Goal: Task Accomplishment & Management: Use online tool/utility

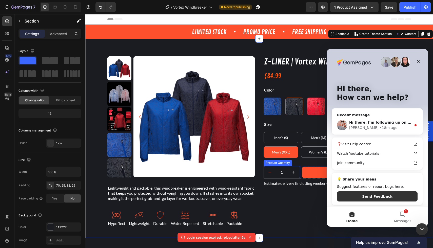
scroll to position [13, 0]
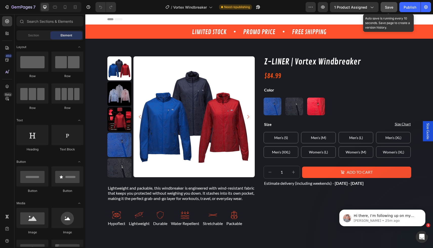
click at [386, 5] on div "Save" at bounding box center [389, 7] width 8 height 5
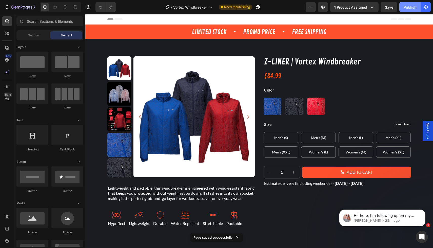
click at [409, 8] on div "Publish" at bounding box center [409, 7] width 13 height 5
click at [392, 222] on p "Harry • 25m ago" at bounding box center [386, 221] width 65 height 5
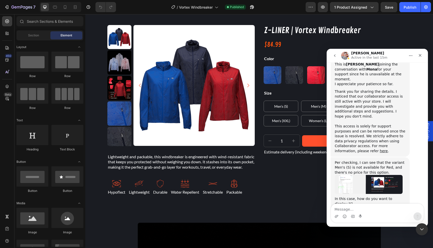
scroll to position [2473, 0]
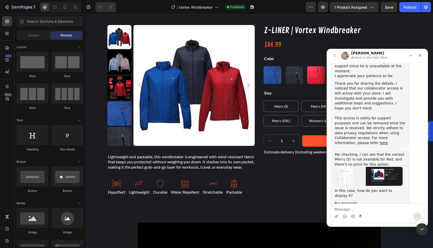
click at [370, 208] on textarea "Message…" at bounding box center [377, 208] width 93 height 9
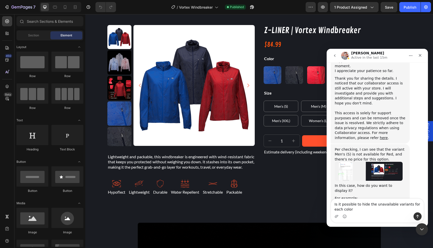
type textarea "Is it possible to hide the unavailable variants for each color?"
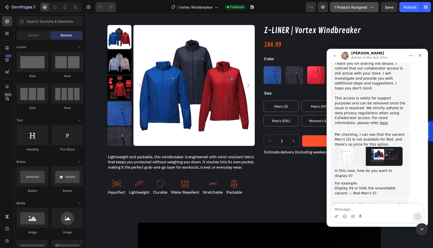
click at [361, 10] on button "1 product assigned" at bounding box center [354, 7] width 49 height 10
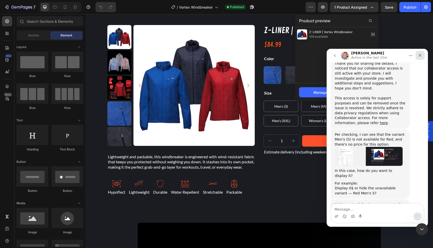
click at [420, 57] on icon "Close" at bounding box center [420, 55] width 4 height 4
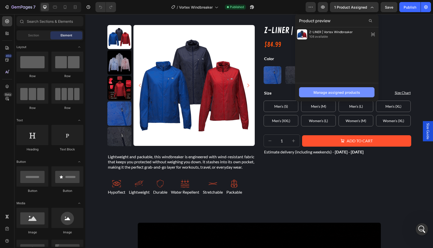
click at [332, 91] on div "Manage assigned products" at bounding box center [336, 92] width 47 height 5
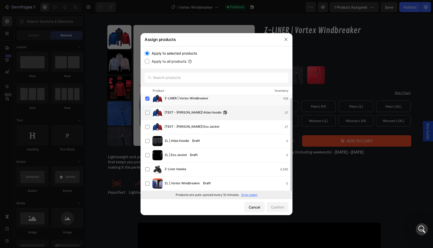
scroll to position [0, 0]
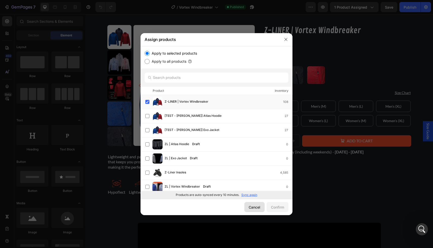
click at [249, 209] on div "Cancel" at bounding box center [255, 207] width 12 height 5
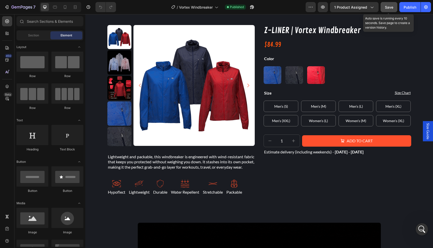
click at [388, 11] on div "7 Version history / Vortex Windbreaker Published Preview 1 product assigned Sav…" at bounding box center [216, 7] width 433 height 14
click at [384, 9] on button "Save" at bounding box center [388, 7] width 17 height 10
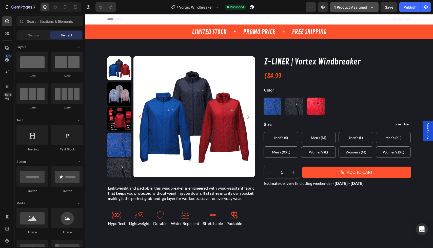
click at [356, 9] on span "1 product assigned" at bounding box center [350, 7] width 33 height 5
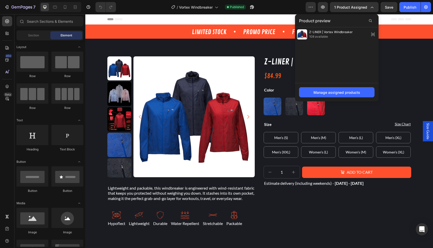
click at [338, 87] on div "Manage assigned products" at bounding box center [337, 92] width 84 height 18
click at [338, 92] on div "Manage assigned products" at bounding box center [336, 92] width 47 height 5
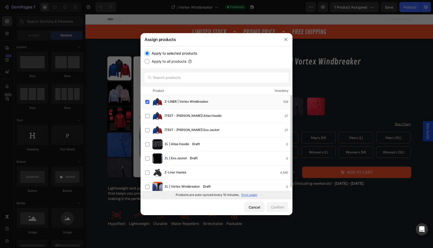
click at [247, 195] on p "Sync again" at bounding box center [249, 195] width 16 height 5
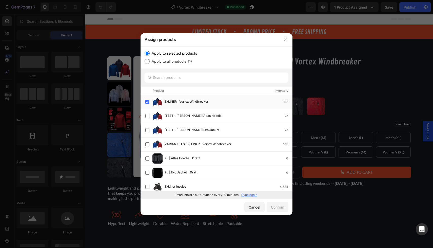
click at [250, 146] on div "VARIANT TEST Z-LINER | Vortex Windbreaker 108" at bounding box center [229, 145] width 128 height 6
click at [275, 209] on div "Confirm" at bounding box center [277, 207] width 13 height 5
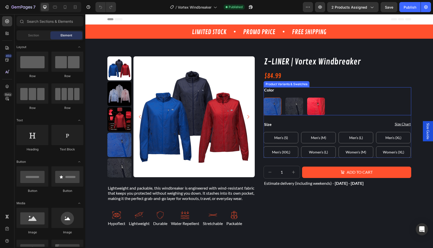
click at [272, 105] on img at bounding box center [272, 106] width 17 height 17
click at [264, 98] on input "Blue Blue" at bounding box center [263, 97] width 0 height 0
radio input "true"
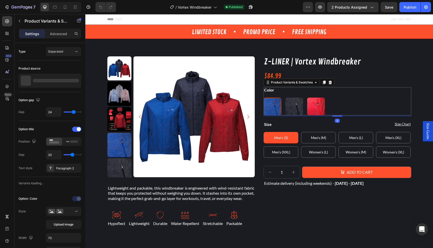
radio input "false"
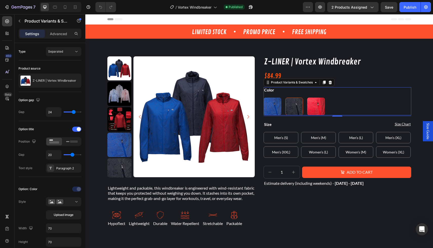
click at [295, 106] on img at bounding box center [294, 106] width 17 height 17
click at [285, 98] on input "Graphite Black Graphite Black" at bounding box center [285, 97] width 0 height 0
radio input "true"
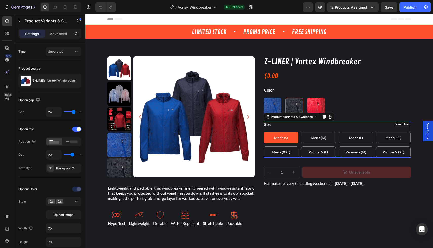
click at [316, 129] on div "Size Men's (S) Men's (S) Men's (S) Men's (M) Men's (M) Men's (M) Men's (L) Men'…" at bounding box center [338, 140] width 148 height 36
click at [316, 136] on span "Men's (M)" at bounding box center [318, 138] width 15 height 4
click at [301, 132] on input "Men's (M) Men's (M) Men's (M)" at bounding box center [301, 132] width 0 height 0
radio input "true"
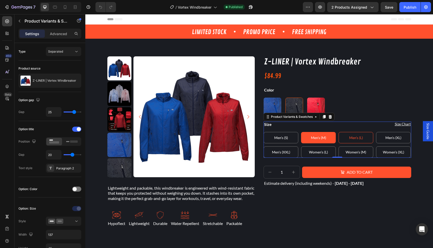
click at [351, 139] on span "Men's (L)" at bounding box center [356, 138] width 14 height 4
click at [338, 132] on input "Men's (L) Men's (L) Men's (L)" at bounding box center [338, 132] width 0 height 0
radio input "true"
click at [392, 140] on div "Men's (XL)" at bounding box center [393, 138] width 16 height 9
click at [376, 132] on input "Men's (XL) Men's (XL) Men's (XL)" at bounding box center [376, 132] width 0 height 0
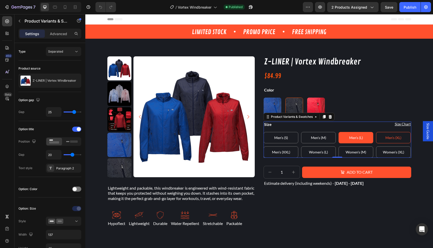
radio input "true"
click at [290, 137] on \(S\) "Men's (S)" at bounding box center [281, 137] width 35 height 11
click at [264, 132] on input "Men's (S) Men's (S) Men's (S)" at bounding box center [263, 132] width 0 height 0
radio input "true"
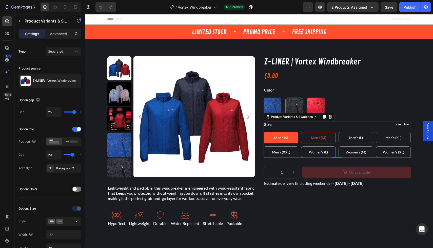
click at [311, 137] on span "Men's (M)" at bounding box center [318, 138] width 15 height 4
click at [301, 132] on input "Men's (M) Men's (M) Men's (M)" at bounding box center [301, 132] width 0 height 0
radio input "true"
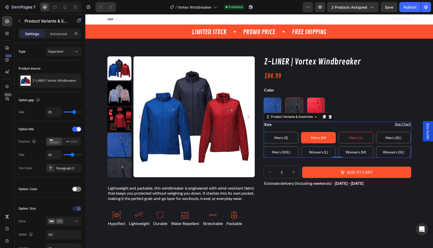
click at [346, 139] on \(L\) "Men's (L)" at bounding box center [355, 137] width 35 height 11
click at [338, 132] on input "Men's (L) Men's (L) Men's (L)" at bounding box center [338, 132] width 0 height 0
radio input "true"
click at [385, 141] on div "Men's (XL)" at bounding box center [393, 138] width 16 height 9
click at [376, 132] on input "Men's (XL) Men's (XL) Men's (XL)" at bounding box center [376, 132] width 0 height 0
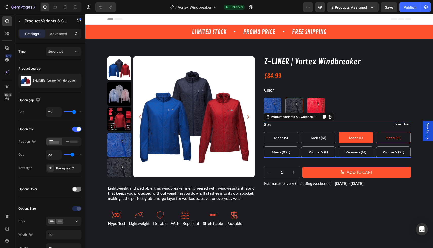
radio input "true"
click at [383, 149] on div "Women's (XL)" at bounding box center [393, 152] width 21 height 9
click at [376, 147] on input "Women's (XL) Women's (XL) Women's (XL)" at bounding box center [376, 146] width 0 height 0
radio input "true"
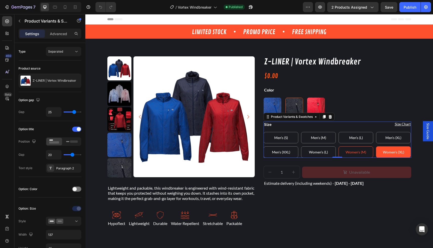
click at [346, 151] on span "Women's (M)" at bounding box center [356, 152] width 21 height 4
click at [338, 147] on input "Women's (M) Women's (M) Women's (M)" at bounding box center [338, 146] width 0 height 0
radio input "true"
click at [313, 152] on span "Women's (L)" at bounding box center [318, 152] width 19 height 4
click at [301, 147] on input "Women's (L) Women's (L) Women's (L)" at bounding box center [301, 146] width 0 height 0
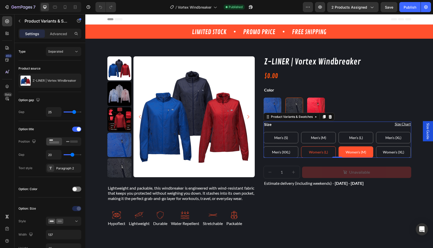
radio input "true"
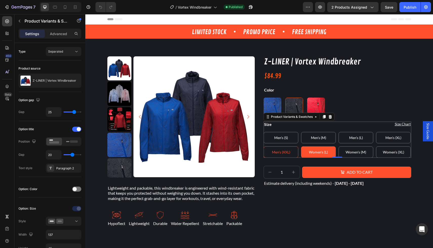
click at [282, 152] on span "Men's (XXL)" at bounding box center [281, 152] width 18 height 4
click at [264, 147] on input "Men's (XXL) Men's (XXL) Men's (XXL)" at bounding box center [263, 146] width 0 height 0
radio input "true"
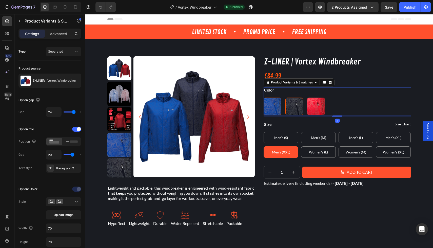
click at [274, 104] on img at bounding box center [272, 106] width 17 height 17
click at [264, 98] on input "Blue Blue" at bounding box center [263, 97] width 0 height 0
radio input "true"
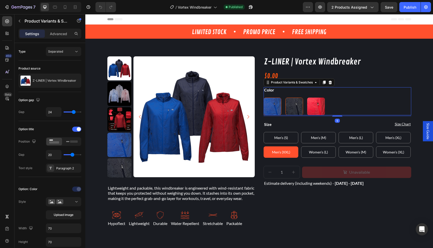
click at [291, 104] on img at bounding box center [294, 106] width 17 height 17
click at [285, 98] on input "Graphite Black Graphite Black" at bounding box center [285, 97] width 0 height 0
radio input "true"
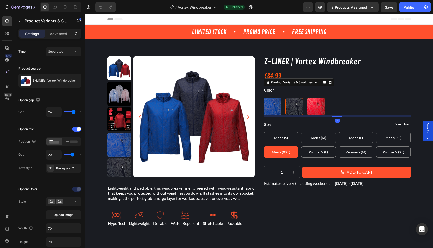
click at [313, 106] on img at bounding box center [315, 106] width 17 height 17
click at [307, 98] on input "Red Red" at bounding box center [307, 97] width 0 height 0
radio input "true"
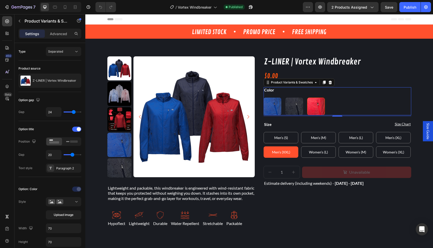
drag, startPoint x: 352, startPoint y: 10, endPoint x: 352, endPoint y: 13, distance: 3.5
click at [352, 10] on button "2 products assigned" at bounding box center [352, 7] width 51 height 10
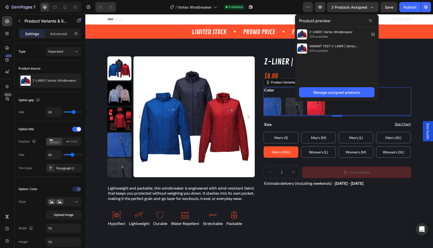
click at [345, 68] on div "Z-LINER | Vortex Windbreaker 108 available VARIANT TEST Z-LINER | Vortex Windbr…" at bounding box center [337, 55] width 84 height 56
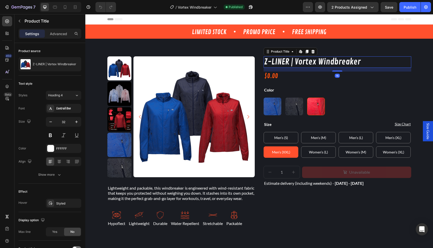
click at [392, 68] on div "Z-LINER | Vortex Windbreaker Product Title Edit content in Shopify 15" at bounding box center [338, 62] width 148 height 12
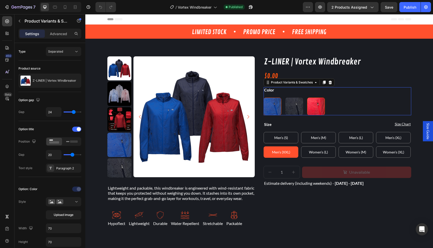
click at [268, 106] on img at bounding box center [272, 106] width 17 height 17
click at [264, 98] on input "Blue Blue" at bounding box center [263, 97] width 0 height 0
radio input "true"
click at [293, 105] on img at bounding box center [294, 106] width 17 height 17
click at [285, 98] on input "Graphite Black Graphite Black" at bounding box center [285, 97] width 0 height 0
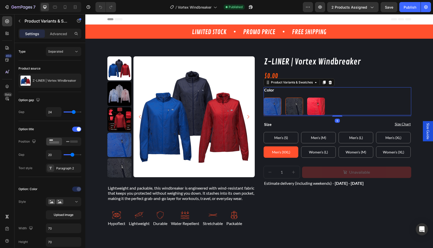
radio input "true"
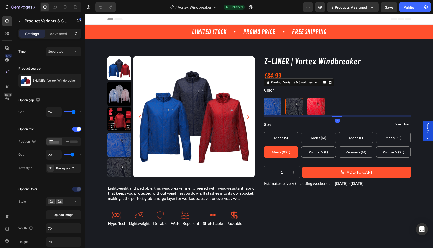
click at [312, 105] on img at bounding box center [315, 106] width 17 height 17
click at [307, 98] on input "Red Red" at bounding box center [307, 97] width 0 height 0
radio input "true"
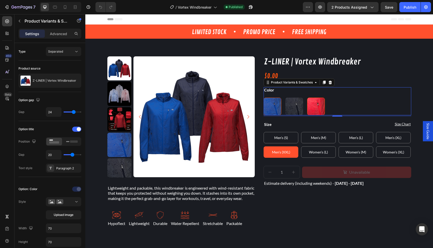
click at [264, 105] on img at bounding box center [272, 106] width 17 height 17
click at [264, 98] on input "Blue Blue" at bounding box center [263, 97] width 0 height 0
radio input "true"
click at [307, 104] on img at bounding box center [315, 106] width 17 height 17
click at [307, 98] on input "Red Red" at bounding box center [307, 97] width 0 height 0
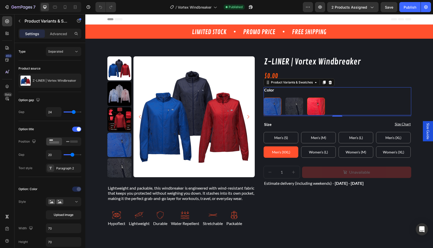
radio input "true"
click at [290, 105] on img at bounding box center [294, 106] width 17 height 17
click at [285, 98] on input "Graphite Black Graphite Black" at bounding box center [285, 97] width 0 height 0
radio input "true"
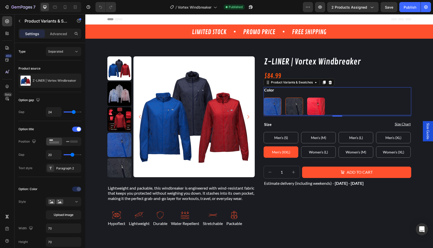
click at [275, 106] on img at bounding box center [272, 106] width 17 height 17
click at [264, 98] on input "Blue Blue" at bounding box center [263, 97] width 0 height 0
radio input "true"
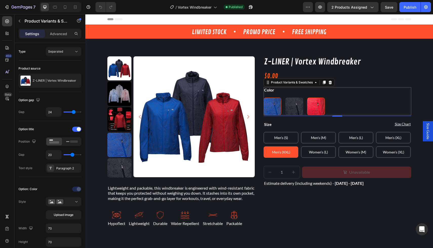
click at [308, 106] on img at bounding box center [315, 106] width 17 height 17
click at [307, 98] on input "Red Red" at bounding box center [307, 97] width 0 height 0
radio input "true"
click at [290, 107] on img at bounding box center [294, 106] width 17 height 17
click at [285, 98] on input "Graphite Black Graphite Black" at bounding box center [285, 97] width 0 height 0
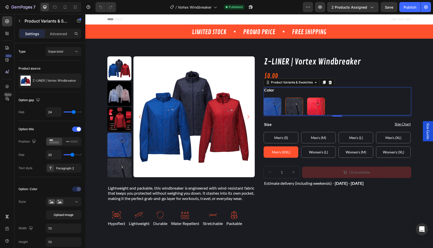
radio input "true"
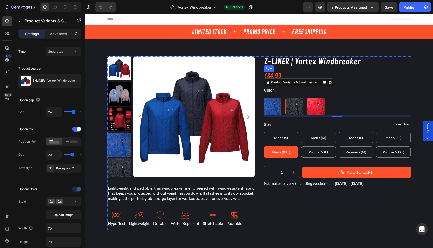
click at [402, 74] on div "$84.99 Product Price Product Price Row" at bounding box center [338, 76] width 148 height 9
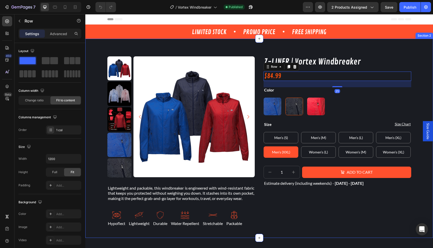
click at [422, 105] on div "Product Images Lightweight and packable, this windbreaker is engineered with wi…" at bounding box center [259, 143] width 335 height 174
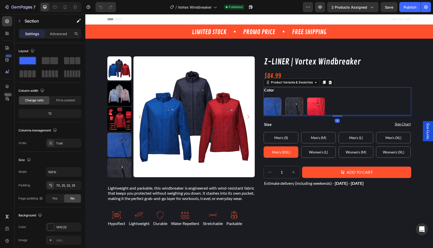
click at [272, 108] on img at bounding box center [272, 106] width 17 height 17
click at [264, 98] on input "Blue Blue" at bounding box center [263, 97] width 0 height 0
radio input "true"
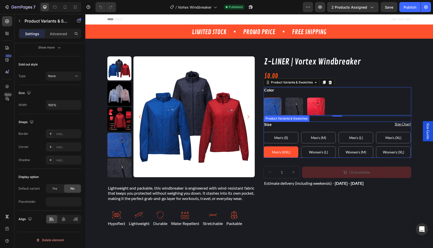
scroll to position [300, 0]
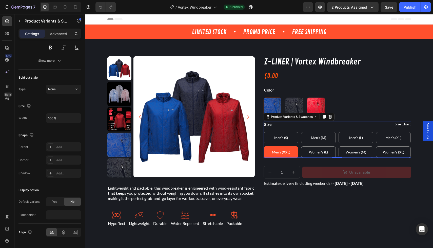
click at [272, 153] on span "Men's (XXL)" at bounding box center [281, 152] width 18 height 4
click at [264, 147] on input "Men's (XXL) Men's (XXL) Men's (XXL)" at bounding box center [263, 146] width 0 height 0
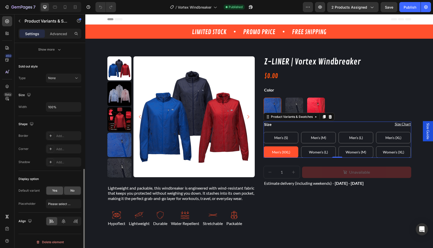
scroll to position [282, 0]
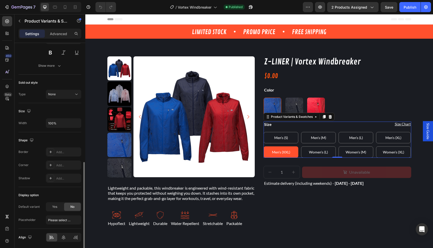
click at [81, 91] on div "None" at bounding box center [63, 94] width 35 height 9
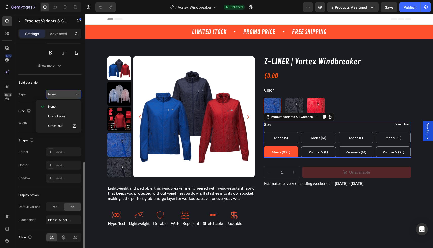
click at [72, 93] on div "None" at bounding box center [61, 94] width 26 height 5
click at [21, 129] on div "Size Width 100%" at bounding box center [49, 117] width 63 height 29
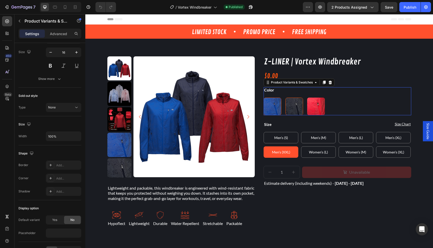
click at [290, 110] on img at bounding box center [294, 106] width 17 height 17
click at [285, 98] on input "Graphite Black Graphite Black" at bounding box center [285, 97] width 0 height 0
radio input "true"
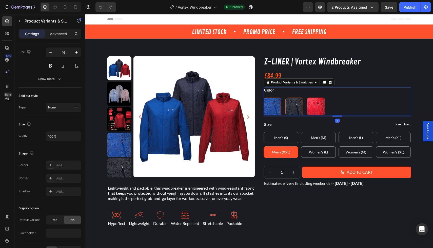
click at [273, 109] on img at bounding box center [272, 106] width 17 height 17
click at [264, 98] on input "Blue Blue" at bounding box center [263, 97] width 0 height 0
radio input "true"
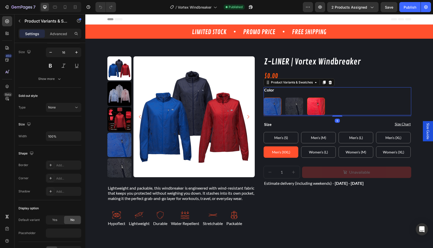
click at [308, 108] on img at bounding box center [315, 106] width 17 height 17
click at [307, 98] on input "Red Red" at bounding box center [307, 97] width 0 height 0
radio input "true"
click at [276, 106] on img at bounding box center [272, 106] width 17 height 17
click at [264, 98] on input "Blue Blue" at bounding box center [263, 97] width 0 height 0
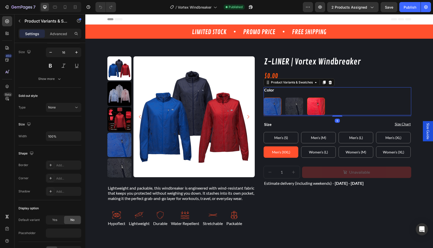
radio input "true"
click at [312, 106] on img at bounding box center [315, 106] width 17 height 17
click at [307, 98] on input "Red Red" at bounding box center [307, 97] width 0 height 0
radio input "true"
click at [291, 108] on img at bounding box center [294, 106] width 17 height 17
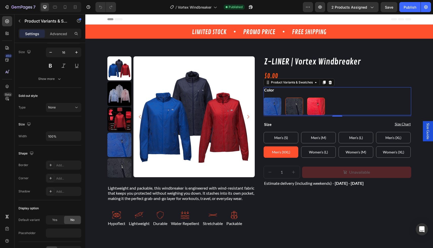
click at [285, 98] on input "Graphite Black Graphite Black" at bounding box center [285, 97] width 0 height 0
radio input "true"
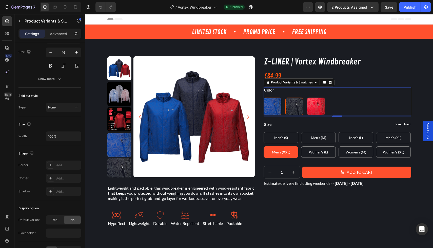
click at [269, 109] on img at bounding box center [272, 106] width 17 height 17
click at [264, 98] on input "Blue Blue" at bounding box center [263, 97] width 0 height 0
radio input "true"
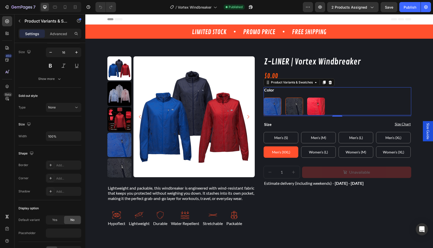
click at [297, 109] on img at bounding box center [294, 106] width 17 height 17
click at [285, 98] on input "Graphite Black Graphite Black" at bounding box center [285, 97] width 0 height 0
radio input "true"
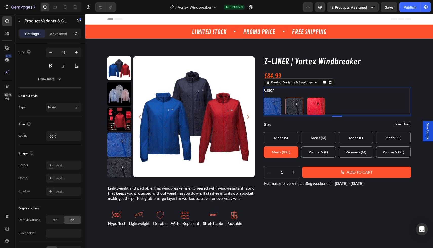
click at [316, 105] on img at bounding box center [315, 106] width 17 height 17
click at [307, 98] on input "Red Red" at bounding box center [307, 97] width 0 height 0
radio input "true"
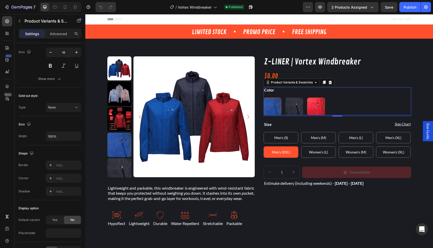
click at [268, 107] on img at bounding box center [272, 106] width 17 height 17
click at [264, 98] on input "Blue Blue" at bounding box center [263, 97] width 0 height 0
radio input "true"
click at [423, 233] on div "Open Intercom Messenger" at bounding box center [421, 229] width 13 height 13
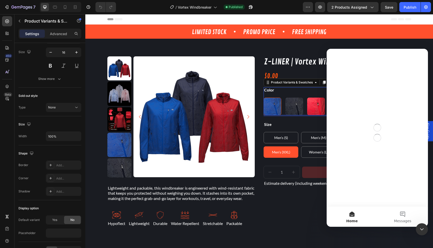
scroll to position [0, 0]
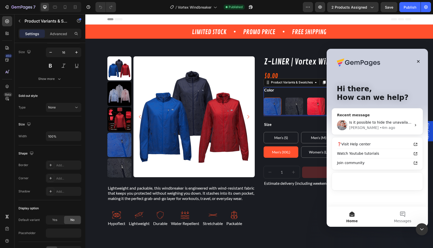
click at [382, 118] on div "Is it possible to hide the unavailable variants for each color? Harry • 4m ago" at bounding box center [377, 125] width 91 height 19
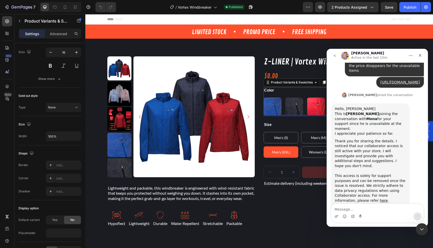
click at [371, 212] on textarea "Message…" at bounding box center [377, 208] width 93 height 9
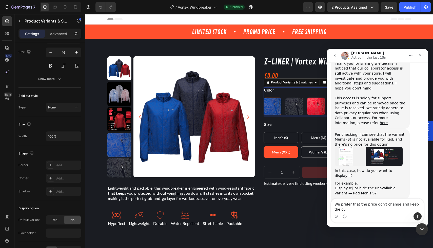
scroll to position [2498, 0]
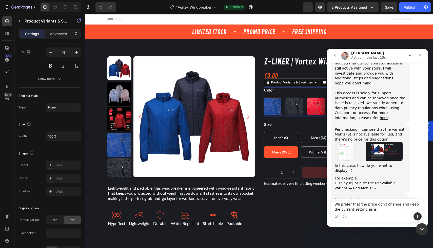
type textarea "We prefer that the price don't change and keep the current setting as is."
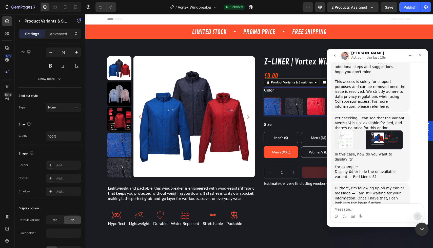
click at [422, 229] on icon "Close Intercom Messenger" at bounding box center [421, 229] width 6 height 6
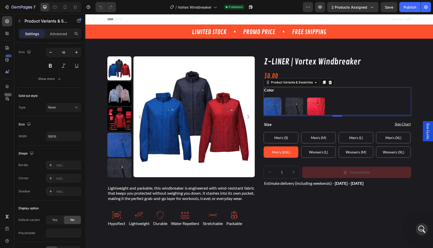
scroll to position [0, 0]
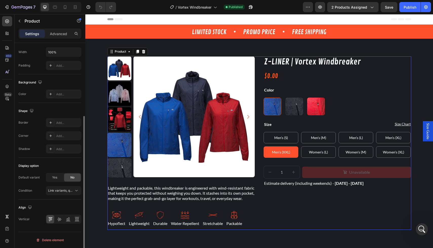
click at [347, 217] on div "Z-LINER | Vortex Windbreaker Product Title $0.00 Product Price Product Price Ro…" at bounding box center [338, 143] width 148 height 174
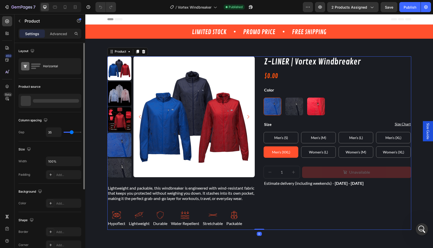
scroll to position [2510, 0]
click at [387, 7] on span "Save" at bounding box center [389, 7] width 8 height 4
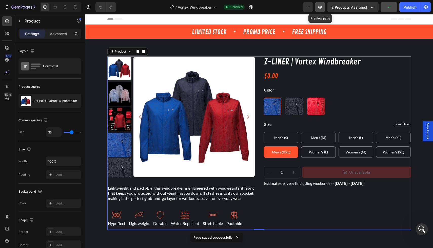
click at [319, 8] on icon "button" at bounding box center [320, 7] width 4 height 3
click at [424, 231] on div "Open Intercom Messenger" at bounding box center [421, 228] width 17 height 17
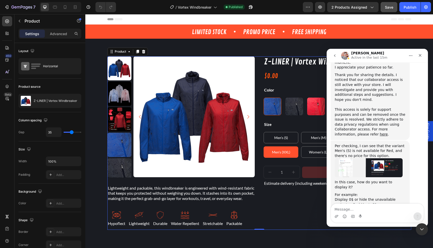
click at [368, 211] on textarea "Message…" at bounding box center [377, 208] width 93 height 9
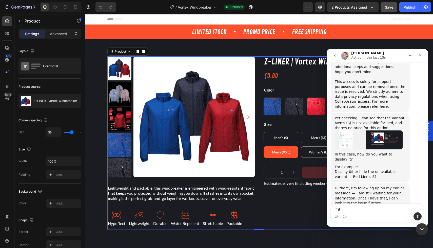
type textarea "If it is"
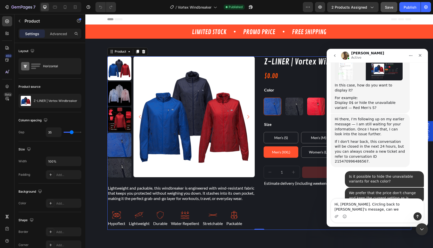
scroll to position [2584, 0]
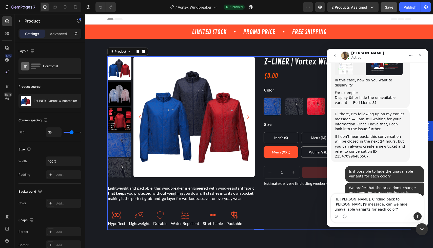
click at [374, 209] on textarea "Hi, Abraham. Circling back to Harry's message, can we hide unavailable variants…" at bounding box center [377, 203] width 93 height 19
click at [403, 210] on textarea "Hi, Abraham. Circling back to Harry's message, can we hide unavailable sizes fo…" at bounding box center [377, 203] width 93 height 19
type textarea "Hi, Abraham. Circling back to Harry's message, can we hide unavailable sizes fo…"
click at [419, 228] on icon "Close Intercom Messenger" at bounding box center [421, 229] width 6 height 6
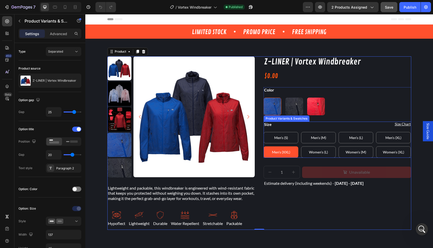
click at [339, 129] on div "Size Men's (S) Men's (S) Men's (S) Men's (M) Men's (M) Men's (M) Men's (L) Men'…" at bounding box center [338, 140] width 148 height 36
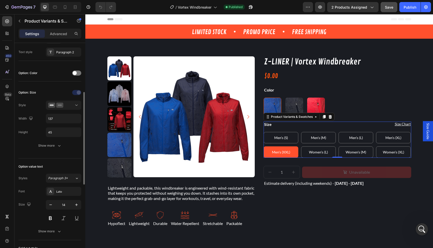
scroll to position [300, 0]
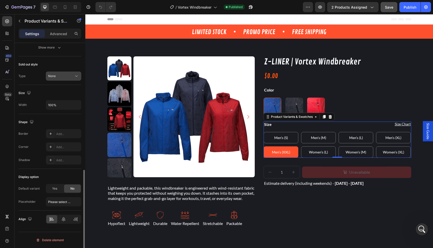
click at [68, 76] on div "None" at bounding box center [61, 76] width 26 height 5
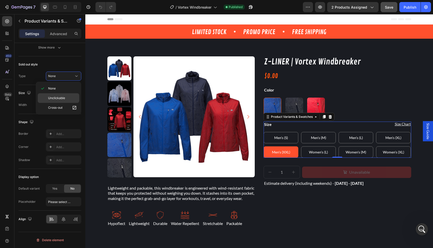
click at [69, 95] on div "Unclickable" at bounding box center [59, 98] width 42 height 10
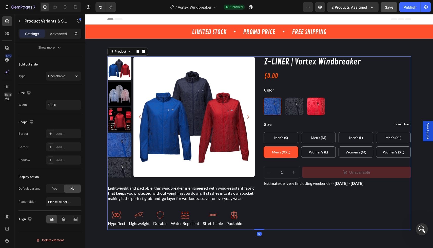
click at [362, 216] on div "Z-LINER | Vortex Windbreaker Product Title $0.00 Product Price Product Price Ro…" at bounding box center [338, 143] width 148 height 174
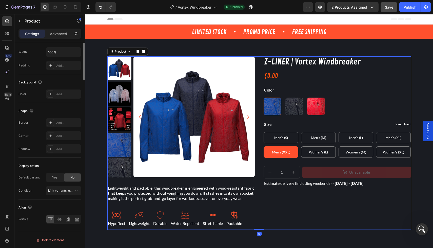
scroll to position [0, 0]
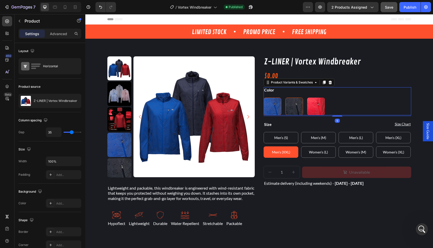
click at [291, 109] on img at bounding box center [294, 106] width 17 height 17
click at [285, 98] on input "Graphite Black Graphite Black" at bounding box center [285, 97] width 0 height 0
radio input "true"
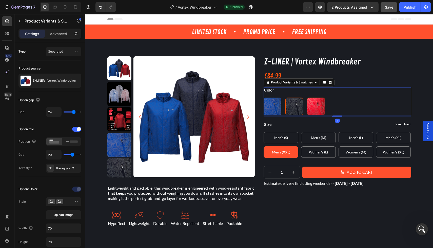
click at [308, 108] on img at bounding box center [315, 106] width 17 height 17
click at [307, 98] on input "Red Red" at bounding box center [307, 97] width 0 height 0
radio input "true"
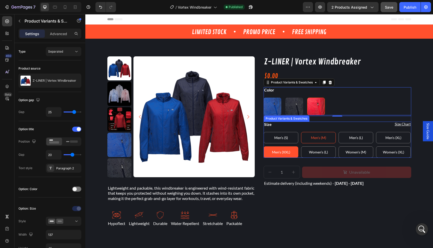
click at [311, 138] on span "Men's (M)" at bounding box center [318, 138] width 15 height 4
click at [301, 132] on input "Men's (M) Men's (M) Men's (M)" at bounding box center [301, 132] width 0 height 0
radio input "true"
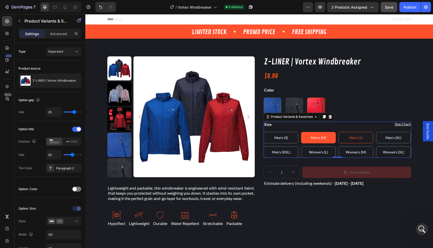
click at [361, 138] on \(L\) "Men's (L)" at bounding box center [355, 137] width 35 height 11
click at [338, 132] on input "Men's (L) Men's (L) Men's (L)" at bounding box center [338, 132] width 0 height 0
radio input "true"
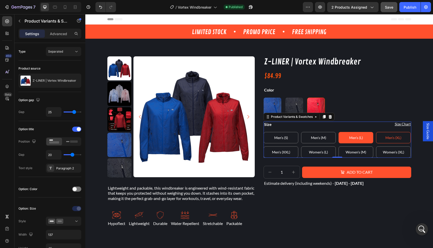
click at [395, 138] on span "Men's (XL)" at bounding box center [393, 138] width 16 height 4
click at [376, 132] on input "Men's (XL) Men's (XL) Men's (XL)" at bounding box center [376, 132] width 0 height 0
radio input "true"
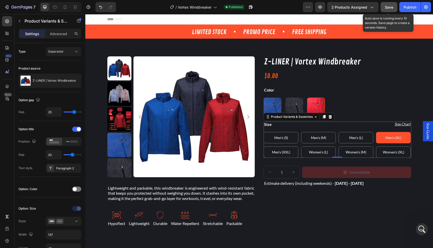
click at [393, 6] on span "Save" at bounding box center [389, 7] width 8 height 4
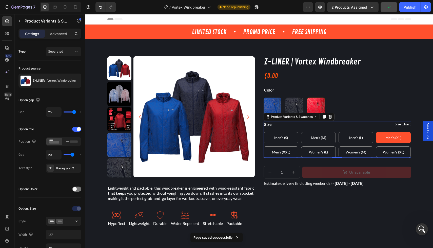
click at [411, 14] on div "7 Version history / Vortex Windbreaker Need republishing Preview 2 products ass…" at bounding box center [216, 7] width 433 height 14
click at [406, 7] on div "Publish" at bounding box center [409, 7] width 13 height 5
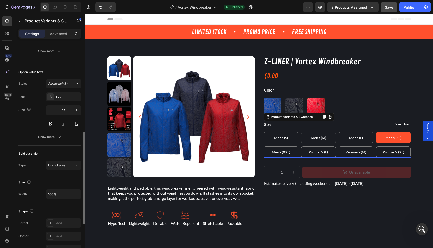
scroll to position [300, 0]
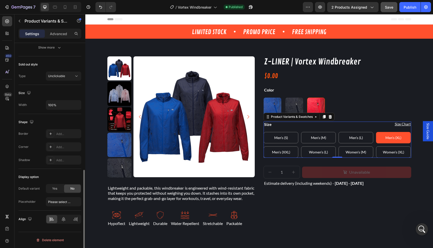
click at [76, 190] on div "No" at bounding box center [72, 189] width 17 height 8
click at [71, 178] on div "Display option" at bounding box center [49, 177] width 63 height 8
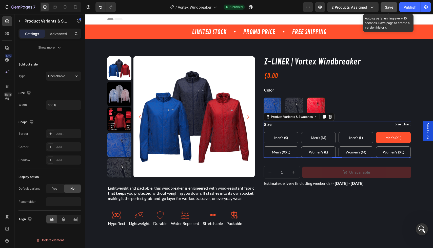
click at [391, 3] on button "Save" at bounding box center [388, 7] width 17 height 10
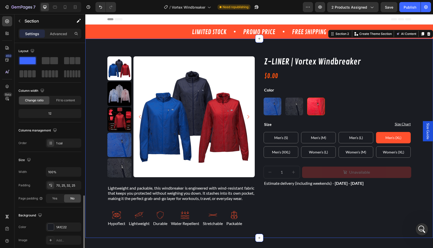
click at [424, 236] on div "Product Images Lightweight and packable, this windbreaker is engineered with wi…" at bounding box center [259, 139] width 348 height 200
click at [422, 232] on icon "Open Intercom Messenger" at bounding box center [421, 229] width 8 height 8
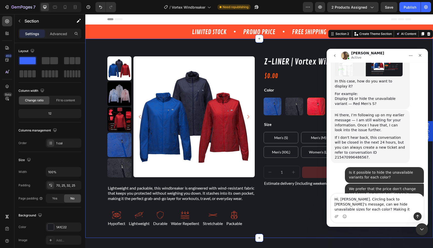
scroll to position [2584, 0]
drag, startPoint x: 356, startPoint y: 203, endPoint x: 427, endPoint y: 216, distance: 71.2
click at [425, 216] on div "Hi, Abraham. Circling back to Harry's message, can we hide unavailable sizes fo…" at bounding box center [377, 208] width 101 height 29
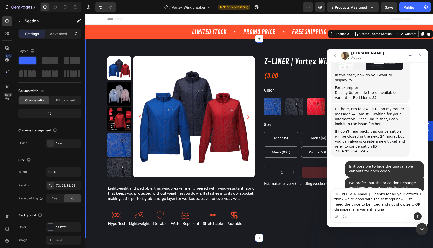
scroll to position [2594, 0]
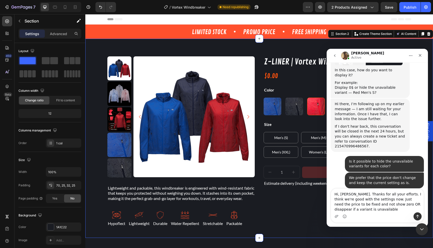
click at [407, 203] on textarea "Hi, Abraham. Thanks for all your efforts. I think we're good with the settings …" at bounding box center [377, 201] width 93 height 24
click at [402, 208] on textarea "Hi, Abraham. Thanks for all your efforts. I think we're good with the settings …" at bounding box center [377, 201] width 93 height 24
type textarea "Hi, Abraham. Thanks for all your efforts. I think we're good with the settings …"
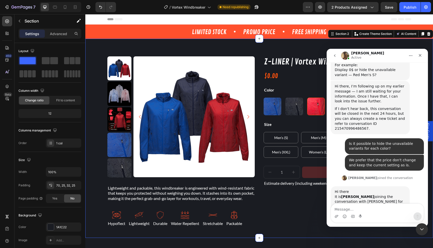
scroll to position [2614, 0]
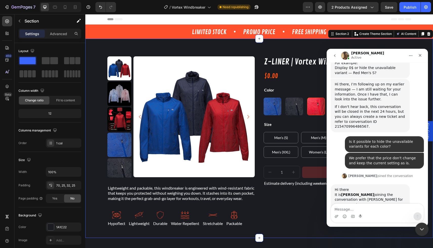
click at [427, 230] on html at bounding box center [421, 229] width 12 height 12
click at [420, 228] on icon "Close Intercom Messenger" at bounding box center [421, 229] width 4 height 2
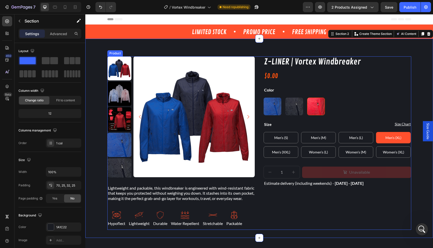
click at [324, 213] on div "Z-LINER | Vortex Windbreaker Product Title $0.00 Product Price Product Price Ro…" at bounding box center [338, 143] width 148 height 174
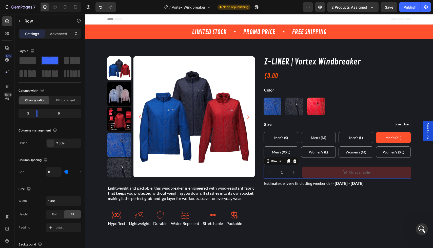
click at [299, 176] on div "1 Product Quantity Unavailable Add to Cart Row 0" at bounding box center [338, 172] width 148 height 13
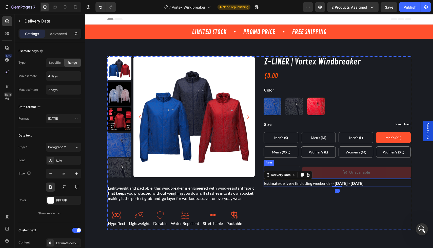
click at [298, 167] on div "1 Product Quantity Unavailable Add to Cart Row" at bounding box center [338, 172] width 148 height 13
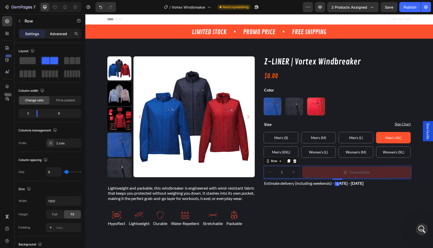
click at [51, 37] on div "Advanced" at bounding box center [58, 34] width 25 height 8
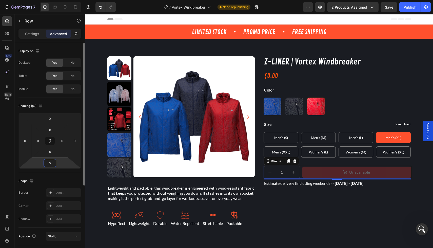
click at [54, 165] on input "5" at bounding box center [50, 163] width 10 height 8
type input "10"
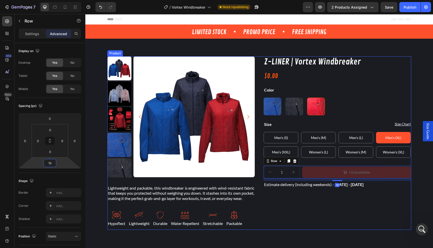
click at [374, 207] on div "Z-LINER | Vortex Windbreaker Product Title $0.00 Product Price Product Price Ro…" at bounding box center [338, 143] width 148 height 174
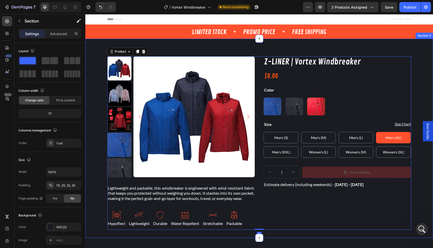
click at [413, 185] on div "Product Images Lightweight and packable, this windbreaker is engineered with wi…" at bounding box center [259, 143] width 335 height 174
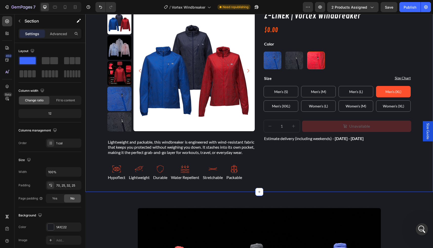
scroll to position [157, 0]
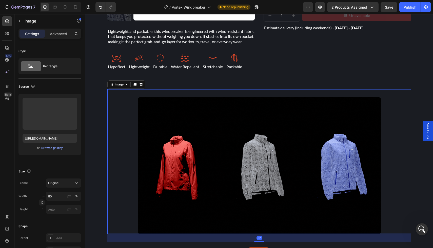
click at [401, 178] on div at bounding box center [259, 165] width 304 height 137
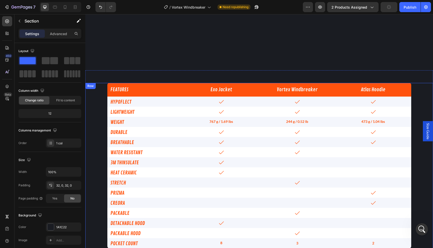
scroll to position [930, 0]
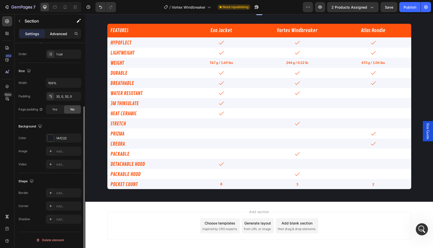
click at [59, 30] on div "Advanced" at bounding box center [58, 34] width 25 height 8
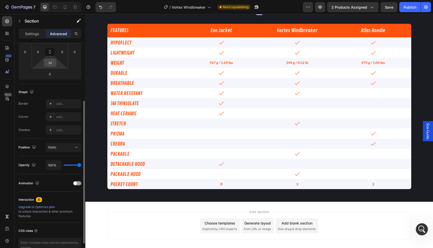
click at [53, 63] on input "32" at bounding box center [50, 63] width 10 height 8
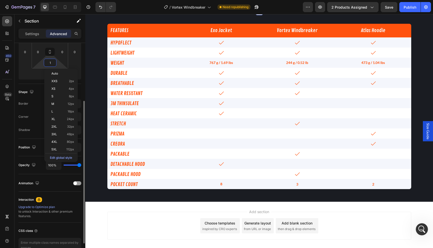
type input "16"
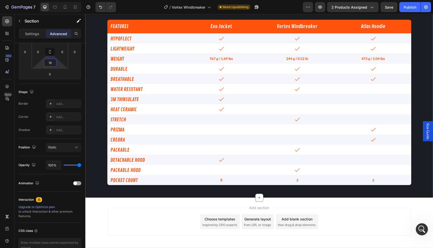
click at [89, 165] on div "FEATURES Heading Exo Jacket Heading Vortex Windbreaker Heading Atlas Hoodie Hea…" at bounding box center [259, 102] width 348 height 191
click at [47, 66] on input "50" at bounding box center [50, 63] width 10 height 8
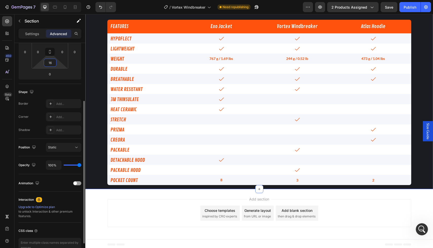
type input "50"
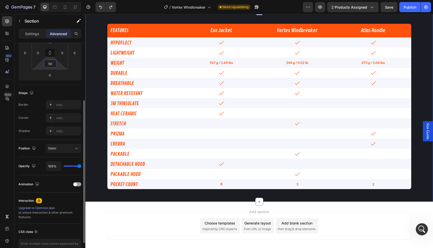
scroll to position [68, 0]
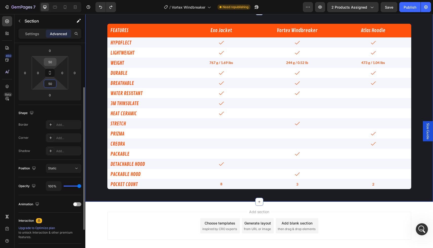
click at [51, 62] on input "50" at bounding box center [50, 62] width 10 height 8
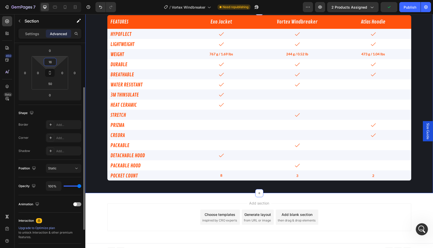
type input "1"
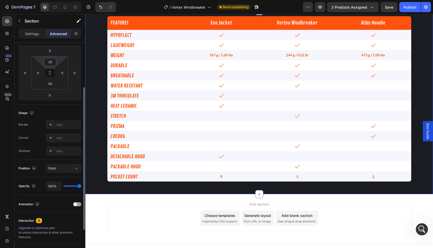
type input "20"
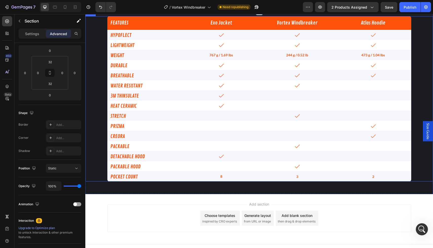
click at [422, 182] on div "FEATURES Heading Exo Jacket Heading Vortex Windbreaker Heading Atlas Hoodie Hea…" at bounding box center [259, 99] width 348 height 166
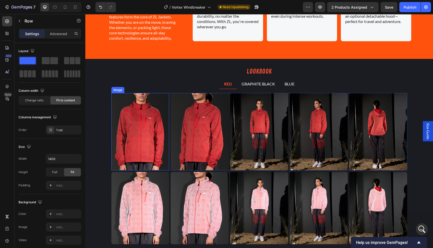
scroll to position [845, 0]
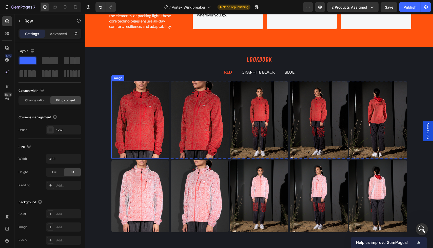
click at [115, 75] on div "Image" at bounding box center [117, 78] width 13 height 6
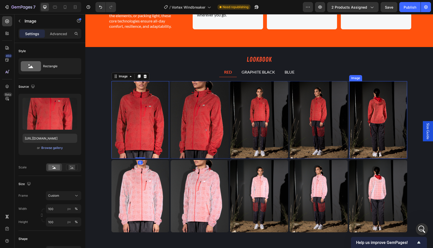
click at [381, 106] on img at bounding box center [378, 119] width 58 height 77
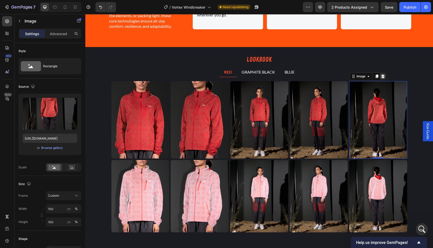
click at [382, 75] on icon at bounding box center [382, 77] width 3 height 4
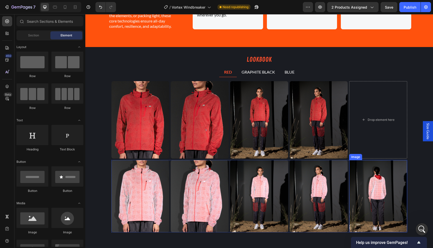
click at [387, 171] on img at bounding box center [378, 196] width 58 height 72
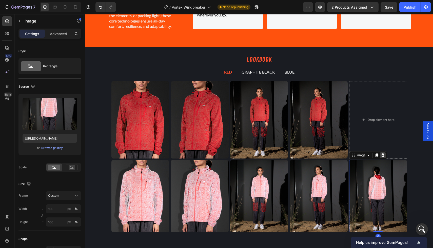
click at [381, 154] on icon at bounding box center [382, 155] width 3 height 4
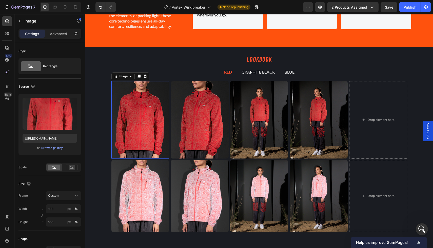
click at [120, 87] on img at bounding box center [140, 119] width 58 height 77
click at [118, 76] on div "Image" at bounding box center [123, 76] width 11 height 5
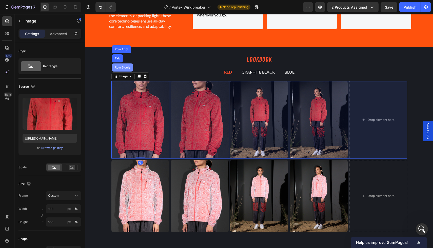
click at [116, 68] on div "Row 5 cols" at bounding box center [122, 67] width 17 height 3
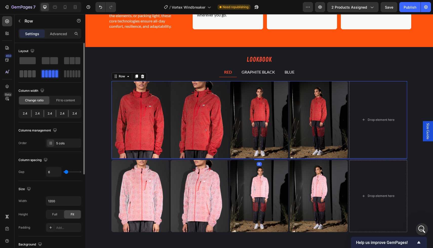
click at [25, 72] on span at bounding box center [26, 73] width 4 height 7
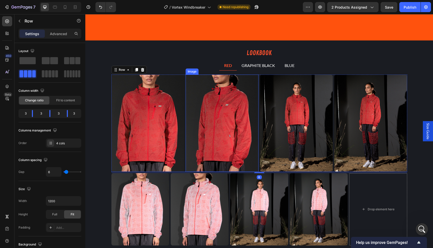
scroll to position [911, 0]
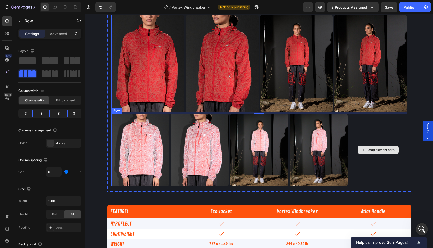
click at [368, 130] on div "Drop element here" at bounding box center [378, 150] width 58 height 72
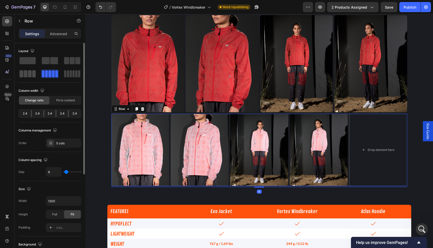
drag, startPoint x: 26, startPoint y: 73, endPoint x: 9, endPoint y: 56, distance: 24.3
click at [26, 73] on span at bounding box center [26, 73] width 4 height 7
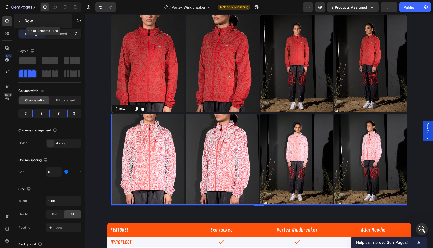
click at [27, 22] on p "Row" at bounding box center [46, 21] width 43 height 6
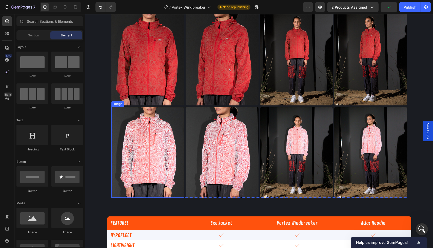
scroll to position [944, 0]
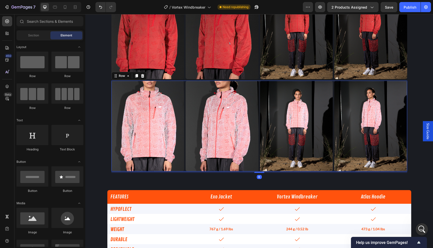
click at [183, 93] on div "Image Image Image Image Row 6" at bounding box center [259, 126] width 296 height 91
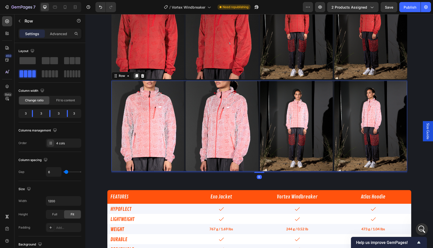
click at [135, 77] on icon at bounding box center [136, 76] width 3 height 4
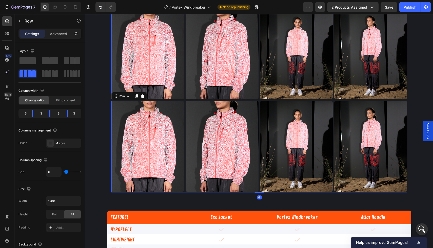
scroll to position [1028, 0]
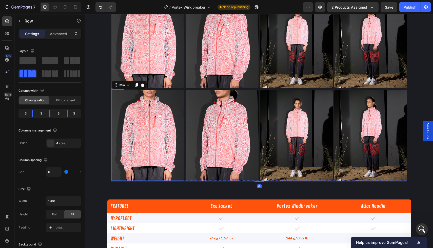
click at [160, 120] on img at bounding box center [147, 135] width 73 height 91
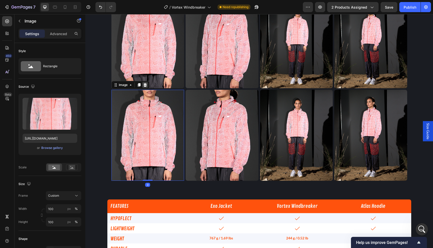
click at [144, 85] on icon at bounding box center [144, 85] width 3 height 4
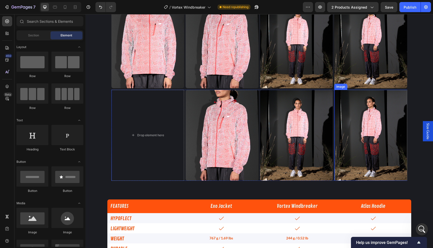
click at [356, 137] on img at bounding box center [370, 135] width 73 height 91
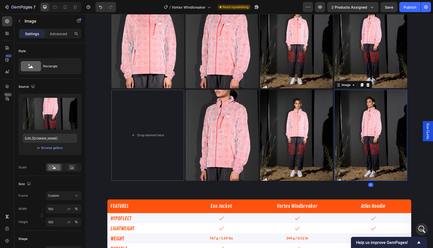
drag, startPoint x: 367, startPoint y: 83, endPoint x: 361, endPoint y: 84, distance: 6.3
click at [367, 83] on div at bounding box center [368, 85] width 6 height 6
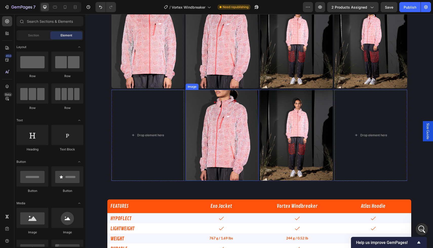
click at [212, 124] on img at bounding box center [222, 135] width 73 height 91
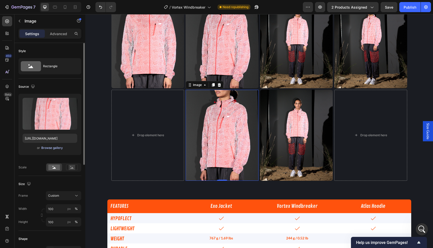
click at [56, 148] on div "Browse gallery" at bounding box center [52, 148] width 22 height 5
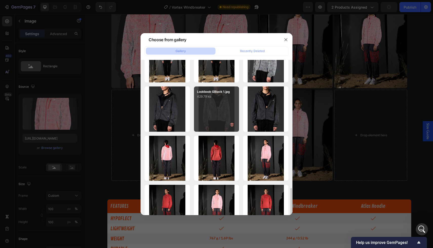
scroll to position [274, 0]
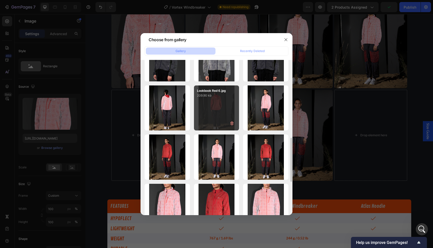
click at [206, 111] on div "Lookbook Red 6.jpg 209.90 kb" at bounding box center [216, 108] width 45 height 45
type input "https://cdn.shopify.com/s/files/1/1577/2279/files/gempages_558079350130345040-d…"
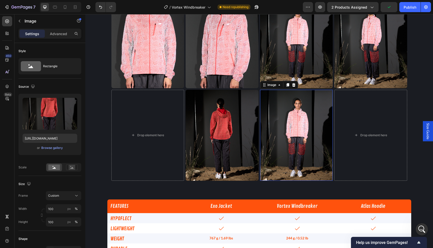
click at [287, 130] on img at bounding box center [296, 135] width 73 height 91
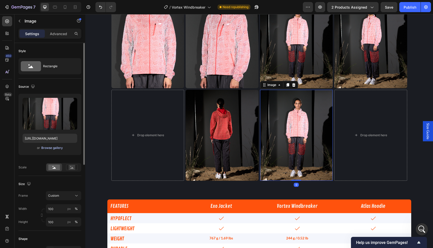
click at [60, 149] on div "Browse gallery" at bounding box center [52, 148] width 22 height 5
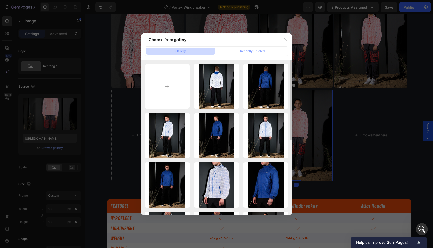
scroll to position [292, 0]
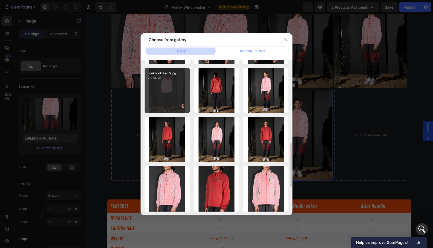
click at [162, 101] on div "Lookbook Red 5.jpg 217.84 kb" at bounding box center [167, 90] width 45 height 45
type input "https://cdn.shopify.com/s/files/1/1577/2279/files/gempages_558079350130345040-9…"
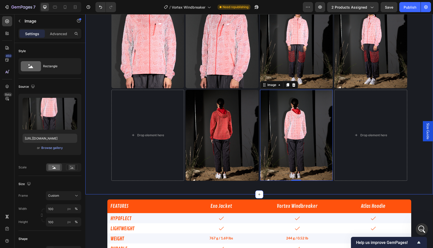
click at [98, 85] on div "LOOKBOOK Heading RED GRAPHITE BLACK BLUE Image Image Image Image Row Image Imag…" at bounding box center [259, 30] width 348 height 314
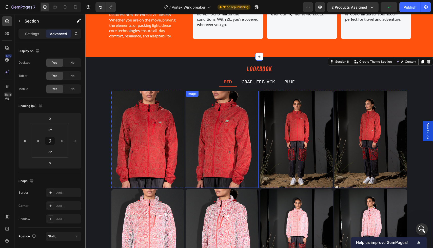
scroll to position [834, 0]
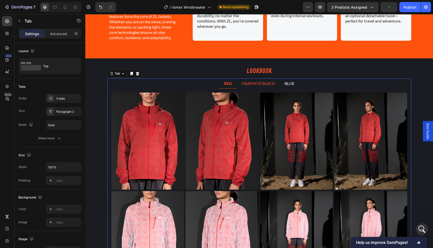
click at [258, 83] on p "GRAPHITE BLACK" at bounding box center [257, 83] width 33 height 5
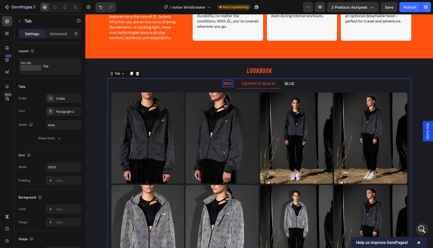
click at [225, 85] on strong "RED" at bounding box center [228, 83] width 8 height 5
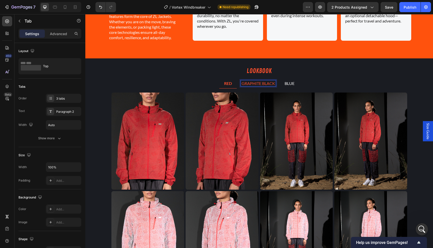
click at [263, 85] on p "GRAPHITE BLACK" at bounding box center [257, 83] width 33 height 5
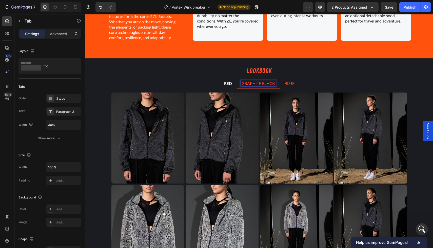
click at [285, 86] on p "BLUE" at bounding box center [290, 83] width 10 height 5
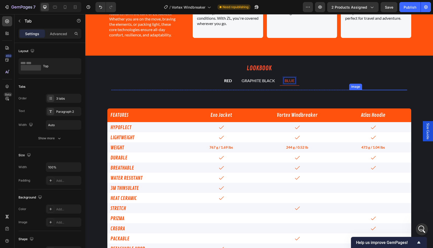
scroll to position [844, 0]
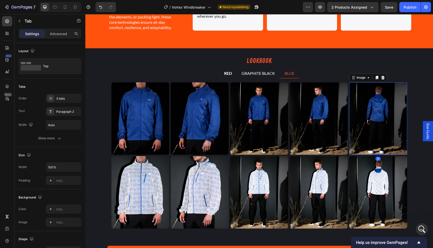
click at [372, 102] on img at bounding box center [378, 119] width 58 height 72
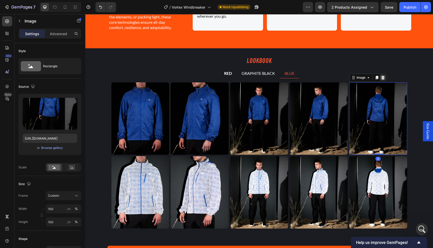
click at [381, 77] on icon at bounding box center [382, 78] width 3 height 4
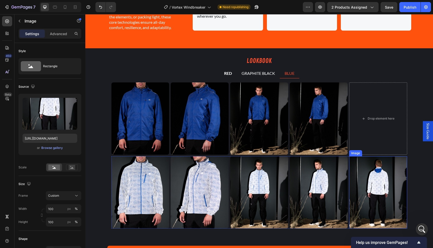
click at [375, 171] on img at bounding box center [378, 192] width 58 height 72
click at [382, 150] on icon at bounding box center [383, 152] width 4 height 4
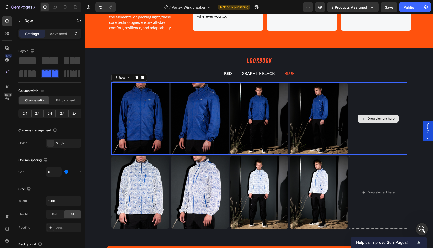
click at [351, 153] on div "Drop element here" at bounding box center [378, 119] width 58 height 72
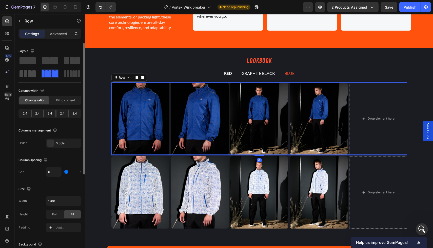
drag, startPoint x: 29, startPoint y: 72, endPoint x: 21, endPoint y: 58, distance: 16.6
click at [29, 72] on span at bounding box center [30, 73] width 4 height 7
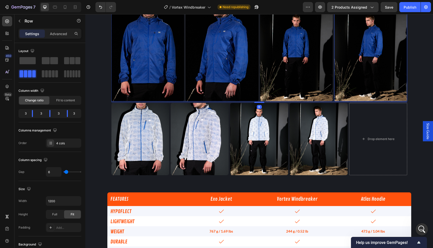
scroll to position [922, 0]
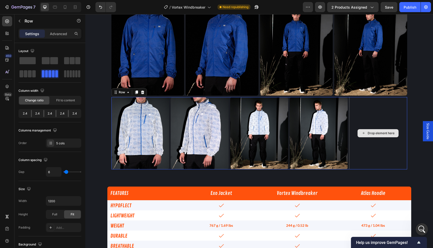
click at [355, 119] on div "Drop element here" at bounding box center [378, 133] width 58 height 72
drag, startPoint x: 30, startPoint y: 76, endPoint x: 61, endPoint y: 88, distance: 33.7
click at [30, 76] on span at bounding box center [30, 73] width 4 height 7
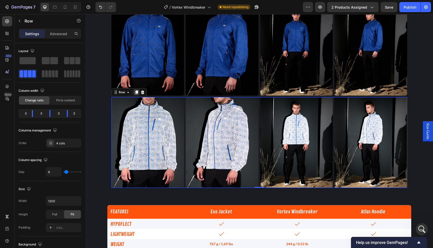
click at [135, 92] on icon at bounding box center [136, 93] width 3 height 4
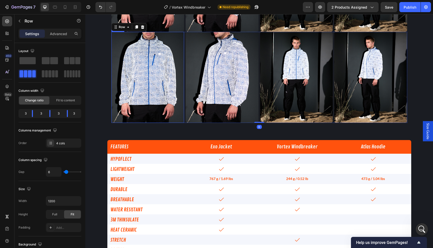
scroll to position [1003, 0]
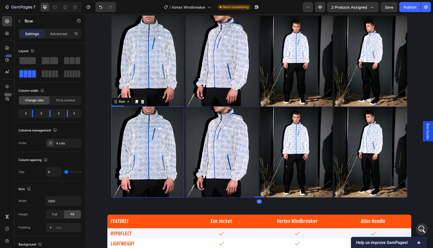
click at [144, 74] on img at bounding box center [147, 61] width 73 height 91
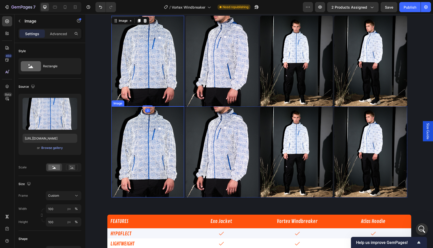
click at [150, 132] on img at bounding box center [147, 152] width 73 height 91
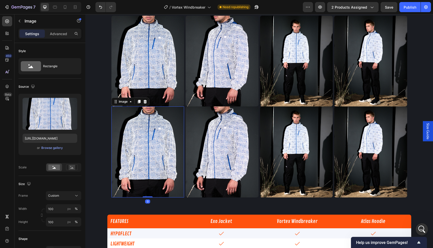
click at [143, 103] on icon at bounding box center [145, 102] width 4 height 4
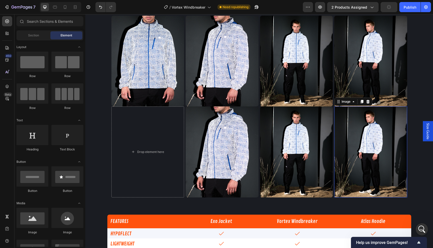
click at [359, 148] on img at bounding box center [370, 152] width 73 height 91
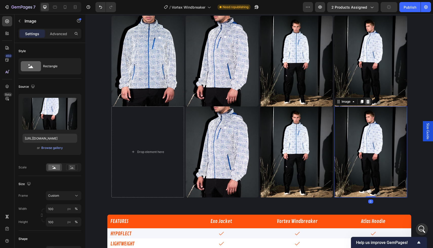
click at [367, 100] on icon at bounding box center [367, 102] width 3 height 4
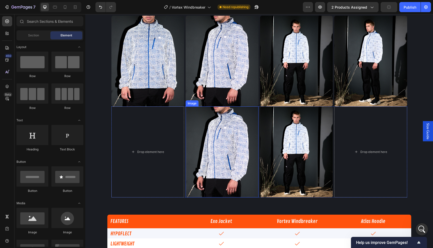
click at [186, 139] on img at bounding box center [222, 152] width 73 height 91
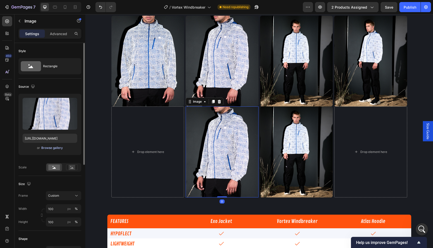
click at [51, 147] on div "Upload Image https://cdn.shopify.com/s/files/1/1577/2279/files/gempages_5580793…" at bounding box center [49, 124] width 63 height 61
click at [48, 146] on div "Browse gallery" at bounding box center [52, 148] width 22 height 5
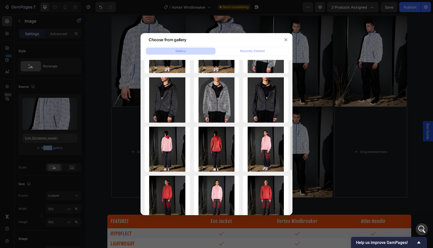
scroll to position [0, 0]
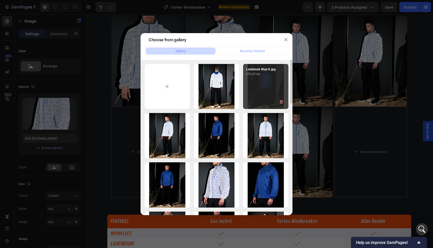
click at [275, 89] on div "Lookbook Blue 6.jpg 170.47 kb" at bounding box center [265, 86] width 45 height 45
type input "https://cdn.shopify.com/s/files/1/1577/2279/files/gempages_558079350130345040-a…"
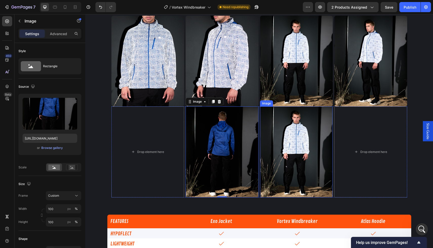
click at [299, 144] on img at bounding box center [296, 152] width 73 height 91
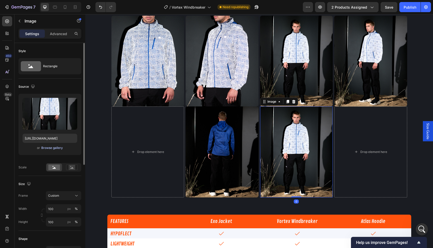
click at [50, 149] on div "Browse gallery" at bounding box center [52, 148] width 22 height 5
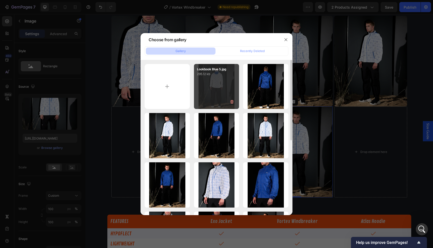
click at [196, 90] on div "Lookbook Blue 5.jpg 295.12 kb" at bounding box center [216, 86] width 45 height 45
type input "https://cdn.shopify.com/s/files/1/1577/2279/files/gempages_558079350130345040-4…"
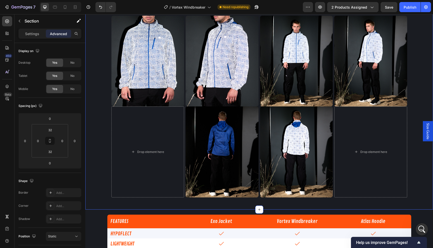
click at [90, 119] on div "LOOKBOOK Heading RED GRAPHITE BLACK BLUE Image Image Image Image Row Image Imag…" at bounding box center [259, 49] width 348 height 305
click at [388, 9] on icon "button" at bounding box center [388, 7] width 5 height 5
click at [405, 6] on div "Publish" at bounding box center [409, 7] width 13 height 5
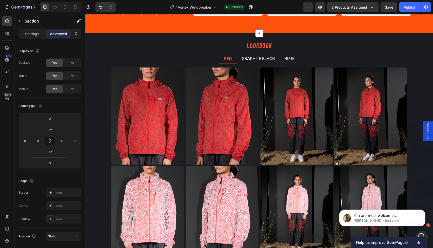
scroll to position [2681, 0]
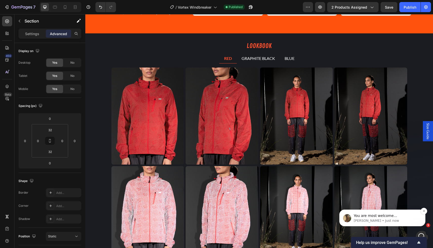
click at [407, 219] on p "Abraham • Just now" at bounding box center [386, 221] width 65 height 5
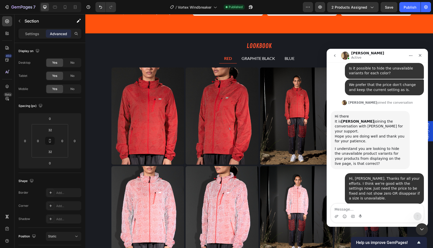
scroll to position [2689, 0]
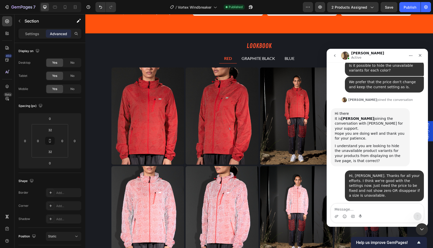
click at [364, 209] on textarea "Message…" at bounding box center [377, 208] width 93 height 9
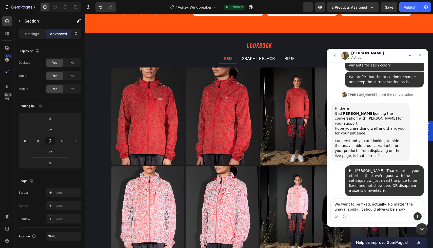
type textarea "We want to be fixed, actually. No matter the unavailability, it should always b…"
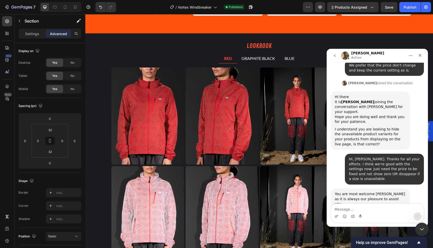
click at [419, 226] on icon "Close Intercom Messenger" at bounding box center [421, 229] width 6 height 6
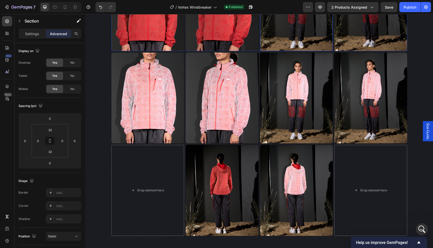
scroll to position [1146, 0]
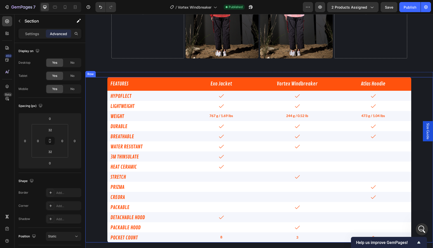
scroll to position [1152, 0]
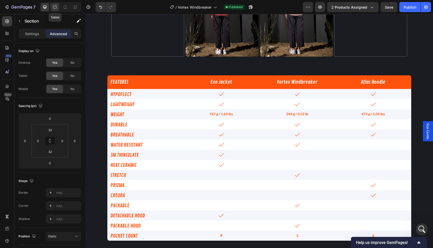
click at [55, 7] on icon at bounding box center [54, 7] width 5 height 5
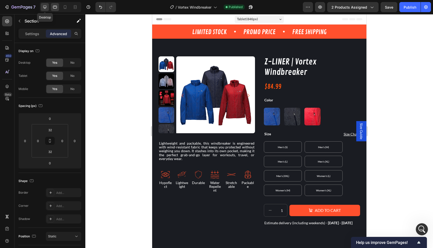
click at [42, 8] on div at bounding box center [45, 7] width 8 height 8
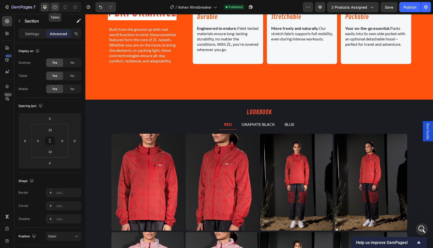
click at [57, 9] on icon at bounding box center [54, 7] width 5 height 5
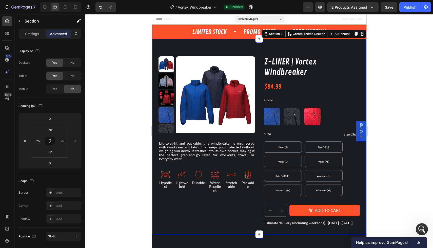
click at [170, 45] on div "Product Images Lightweight and packable, this windbreaker is engineered with wi…" at bounding box center [259, 137] width 214 height 196
drag, startPoint x: 352, startPoint y: 35, endPoint x: 184, endPoint y: 42, distance: 169.0
click at [196, 41] on div "Product Images Lightweight and packable, this windbreaker is engineered with wi…" at bounding box center [259, 137] width 214 height 196
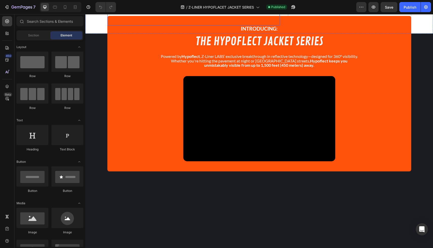
scroll to position [232, 0]
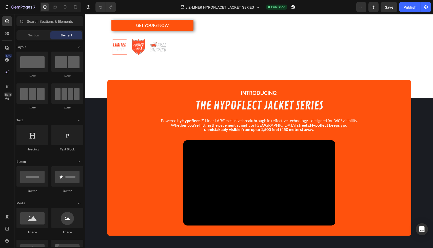
click at [413, 171] on div "INTRODUCING: Text Block THE HYPOFLECT JACKET SERIES Heading Powered by Hypoflec…" at bounding box center [259, 173] width 348 height 125
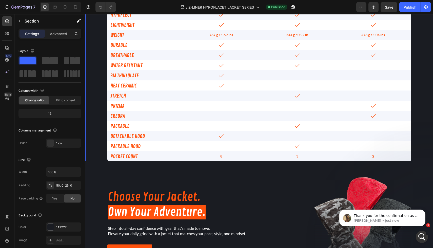
scroll to position [1010, 0]
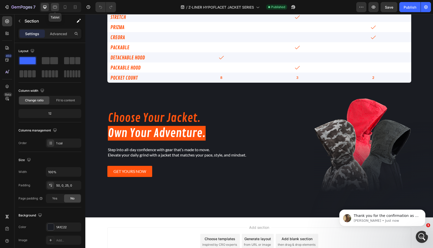
click at [52, 4] on div at bounding box center [55, 7] width 8 height 8
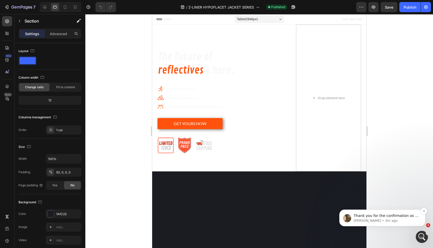
click at [403, 222] on p "Abraham • 3m ago" at bounding box center [386, 221] width 65 height 5
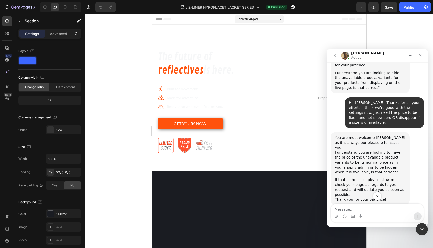
scroll to position [2767, 0]
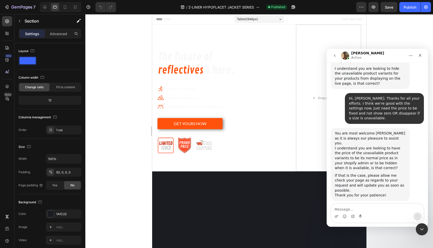
click at [386, 211] on textarea "Message…" at bounding box center [377, 208] width 93 height 9
type textarea "Yes, thank you!"
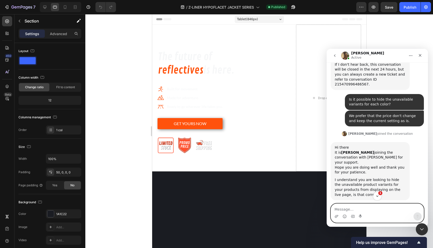
scroll to position [2807, 0]
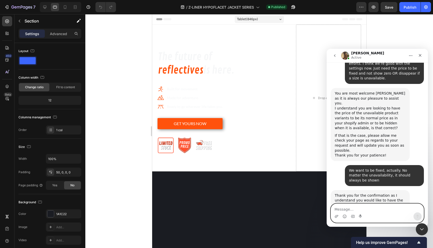
click at [366, 207] on textarea "Message…" at bounding box center [377, 208] width 93 height 9
type textarea "Thank you"
